Goal: Task Accomplishment & Management: Complete application form

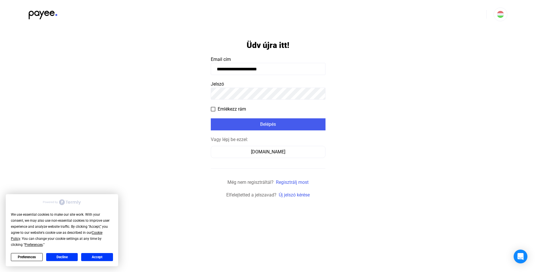
click at [93, 257] on button "Accept" at bounding box center [97, 257] width 32 height 8
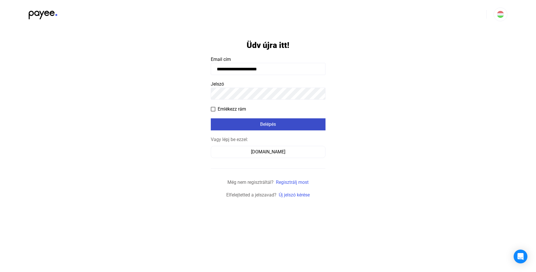
click at [274, 123] on div "Belépés" at bounding box center [268, 124] width 111 height 7
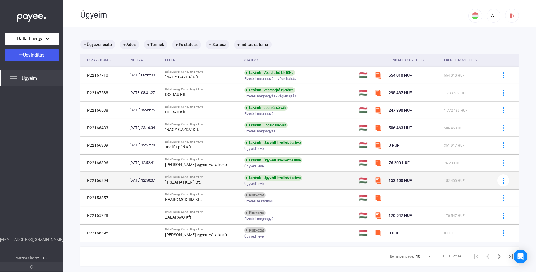
click at [192, 182] on strong ""TISZAHÁT-KER" Kft." at bounding box center [183, 182] width 36 height 5
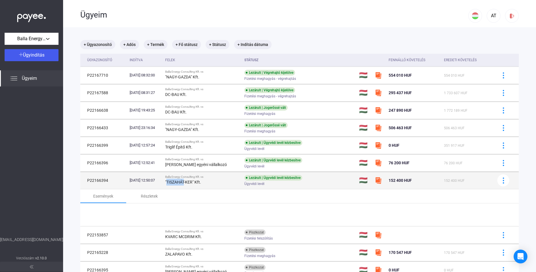
click at [192, 182] on strong ""TISZAHÁT-KER" Kft." at bounding box center [183, 182] width 36 height 5
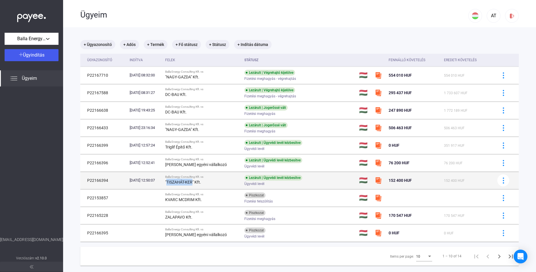
click at [200, 182] on strong ""TISZAHÁT-KER" Kft." at bounding box center [183, 182] width 36 height 5
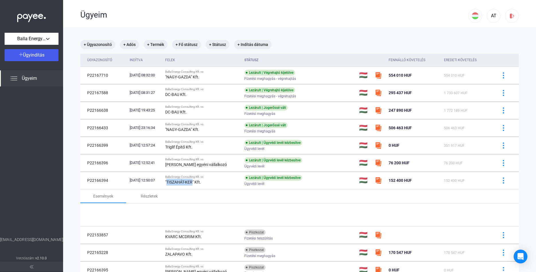
copy strong "TISZAHÁT-KER"
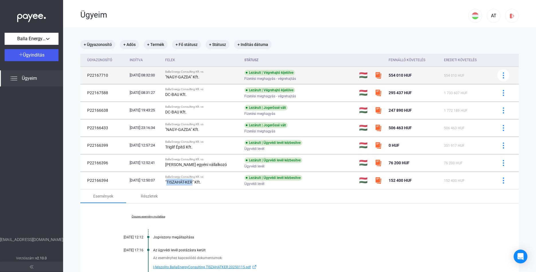
click at [219, 73] on div "Balla Energy Consulting Kft. vs" at bounding box center [202, 71] width 75 height 3
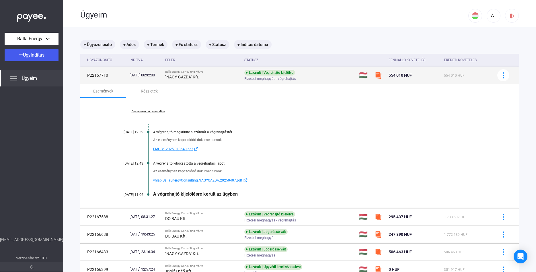
click at [403, 75] on span "554 010 HUF" at bounding box center [400, 75] width 23 height 5
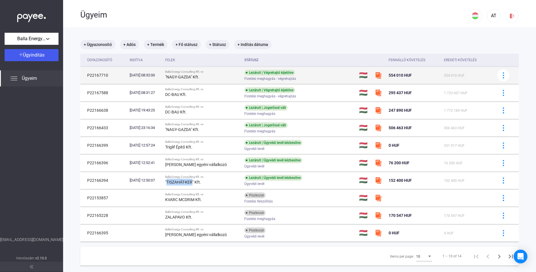
click at [379, 75] on img at bounding box center [378, 75] width 7 height 7
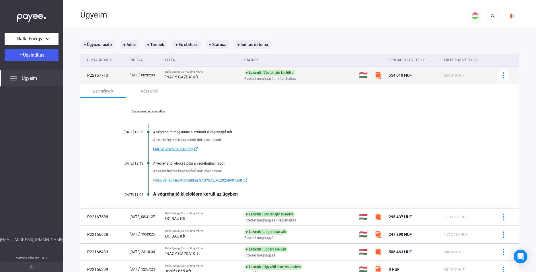
drag, startPoint x: 390, startPoint y: 75, endPoint x: 405, endPoint y: 76, distance: 15.0
click at [405, 76] on td "554 010 HUF" at bounding box center [415, 75] width 56 height 17
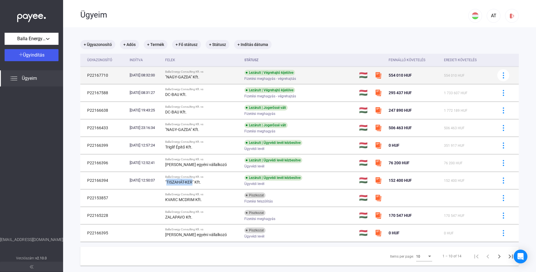
copy span "554 010"
click at [100, 75] on td "P22167710" at bounding box center [103, 75] width 47 height 17
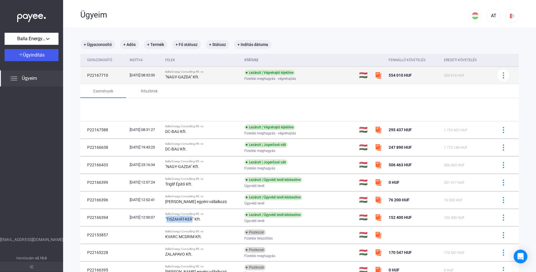
click at [100, 75] on td "P22167710" at bounding box center [103, 75] width 47 height 17
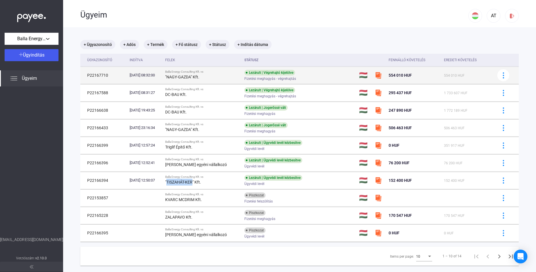
click at [100, 75] on td "P22167710" at bounding box center [103, 75] width 47 height 17
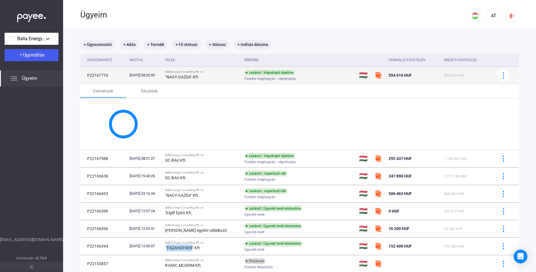
click at [100, 75] on td "P22167710" at bounding box center [103, 75] width 47 height 17
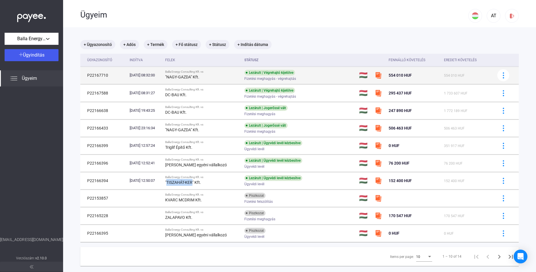
click at [100, 75] on td "P22167710" at bounding box center [103, 75] width 47 height 17
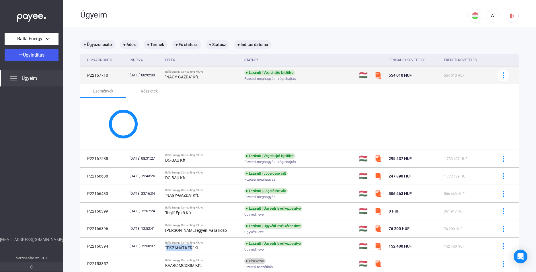
copy td "P22167710"
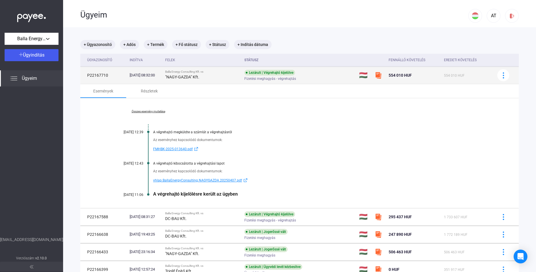
click at [195, 70] on div "Balla Energy Consulting Kft. vs" at bounding box center [202, 71] width 75 height 3
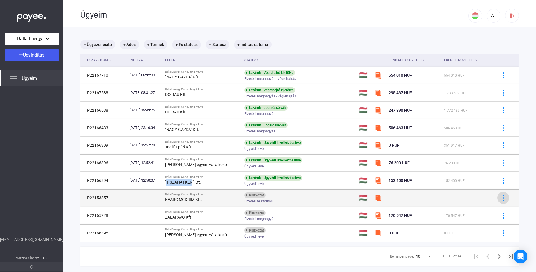
click at [501, 196] on img at bounding box center [504, 198] width 6 height 6
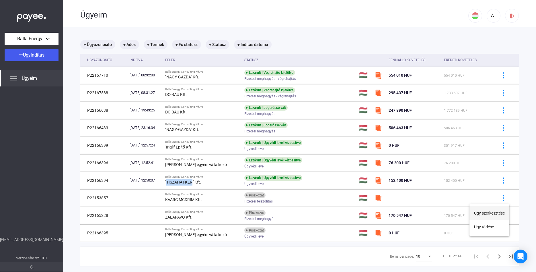
click at [497, 211] on button "Ügy szerkesztése" at bounding box center [490, 213] width 40 height 14
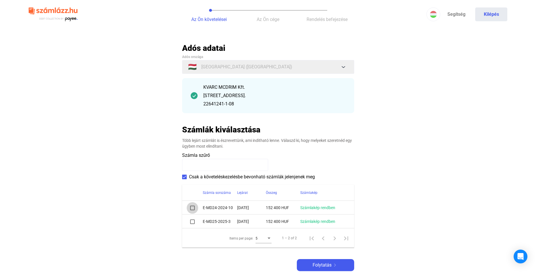
drag, startPoint x: 193, startPoint y: 209, endPoint x: 193, endPoint y: 214, distance: 5.5
click at [193, 209] on span at bounding box center [192, 208] width 5 height 5
click at [193, 222] on span at bounding box center [192, 221] width 5 height 5
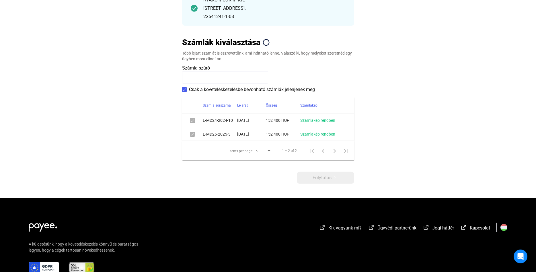
scroll to position [88, 0]
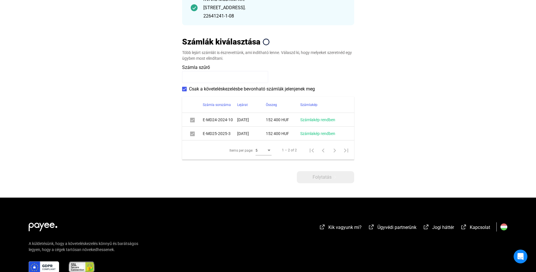
click at [324, 168] on div "Adós adatai Adós országa 🇭🇺 [GEOGRAPHIC_DATA] ([GEOGRAPHIC_DATA]) KVARC MCDRIM …" at bounding box center [268, 69] width 172 height 228
click at [321, 178] on span "Folytatás" at bounding box center [322, 177] width 19 height 7
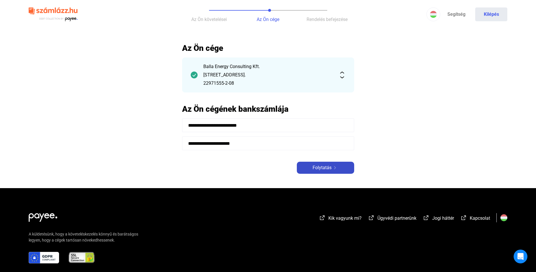
click at [319, 169] on span "Folytatás" at bounding box center [322, 167] width 19 height 7
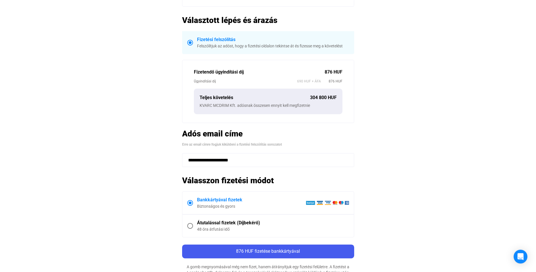
scroll to position [117, 0]
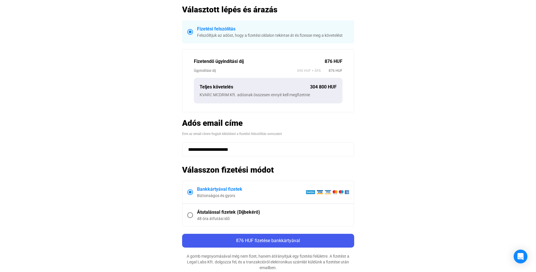
click at [263, 73] on div "Ügyindítási díj" at bounding box center [245, 71] width 103 height 6
click at [222, 60] on div "Fizetendő ügyindítási díj" at bounding box center [259, 61] width 131 height 7
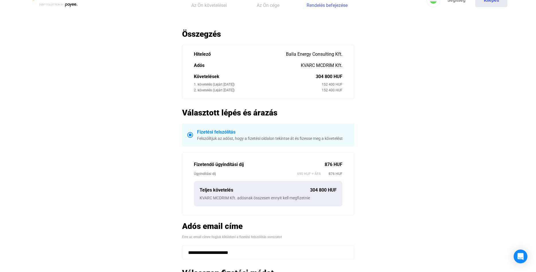
scroll to position [0, 0]
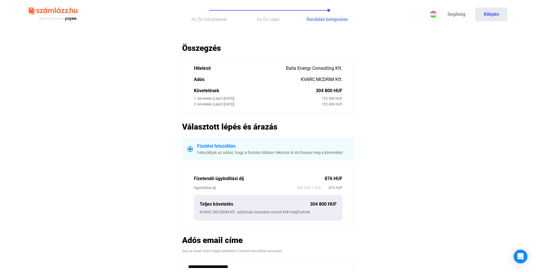
click at [212, 19] on span "Az Ön követelései" at bounding box center [209, 19] width 36 height 5
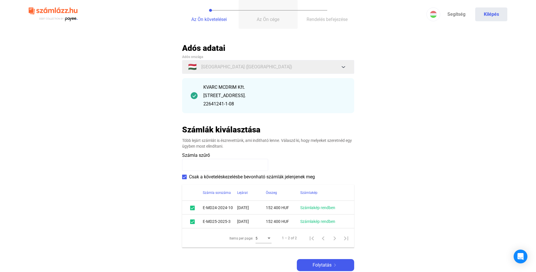
click at [257, 21] on span "Az Ön cége" at bounding box center [268, 19] width 23 height 5
click at [312, 20] on span "Rendelés befejezése" at bounding box center [327, 19] width 41 height 5
click at [331, 265] on span "Folytatás" at bounding box center [322, 264] width 19 height 7
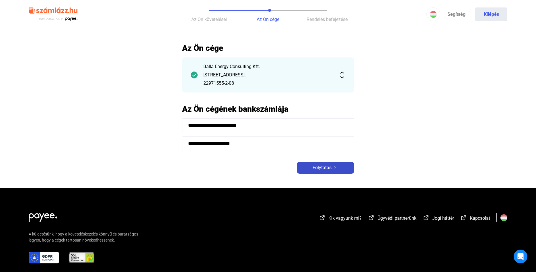
click at [314, 169] on span "Folytatás" at bounding box center [322, 167] width 19 height 7
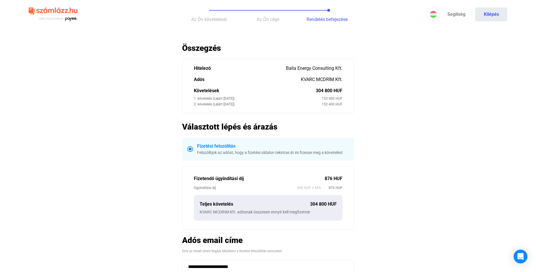
click at [259, 12] on button "Az Ön cége" at bounding box center [268, 14] width 59 height 29
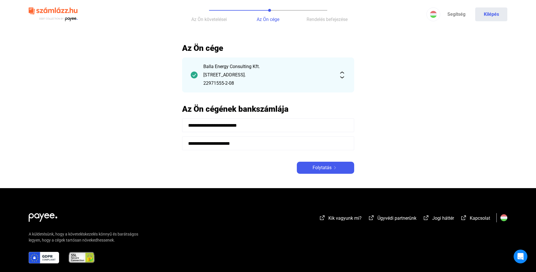
click at [217, 146] on input "**********" at bounding box center [268, 143] width 172 height 14
click at [343, 80] on div "Balla Energy Consulting Kft. [STREET_ADDRESS]. 22971555-2-08" at bounding box center [268, 74] width 172 height 35
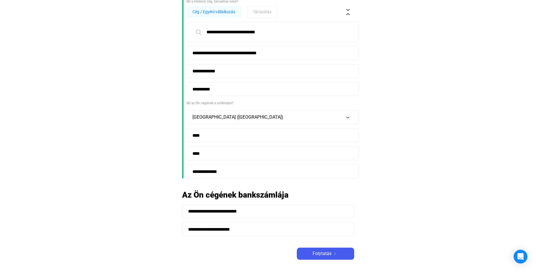
scroll to position [117, 0]
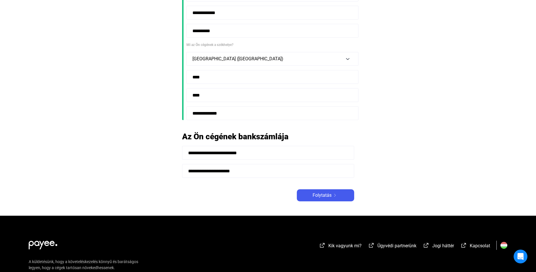
click at [222, 168] on input "**********" at bounding box center [268, 171] width 172 height 14
click at [221, 169] on input "**********" at bounding box center [268, 171] width 172 height 14
click at [220, 174] on input "**********" at bounding box center [268, 171] width 172 height 14
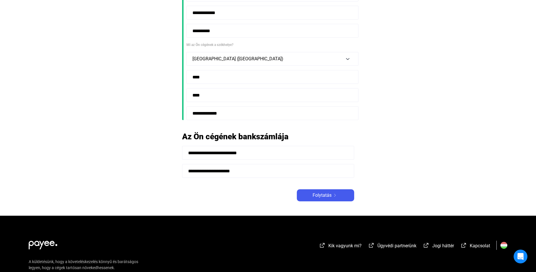
click at [220, 174] on input "**********" at bounding box center [268, 171] width 172 height 14
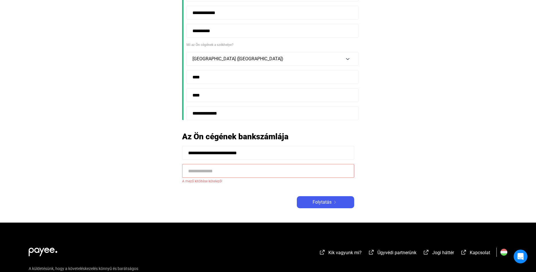
paste input "**********"
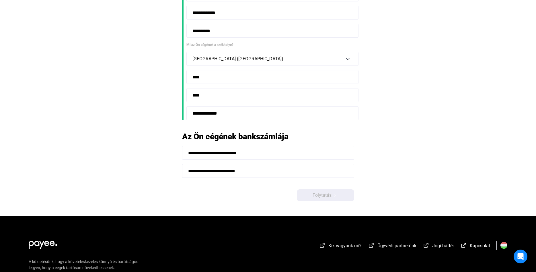
type input "**********"
click at [314, 194] on span "Folytatás" at bounding box center [322, 195] width 19 height 7
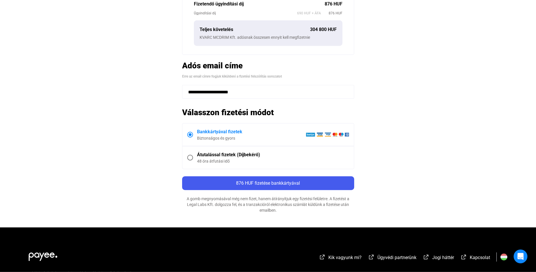
scroll to position [176, 0]
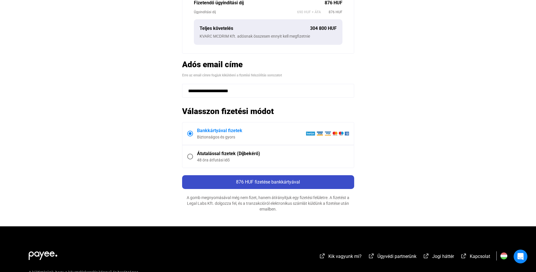
click at [305, 182] on div "876 HUF fizetése bankkártyával" at bounding box center [268, 182] width 169 height 7
